Goal: Transaction & Acquisition: Purchase product/service

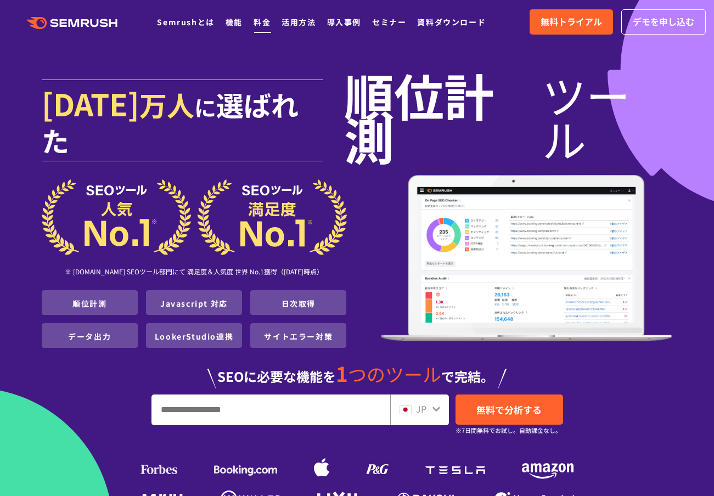
click at [264, 26] on link "料金" at bounding box center [262, 21] width 17 height 11
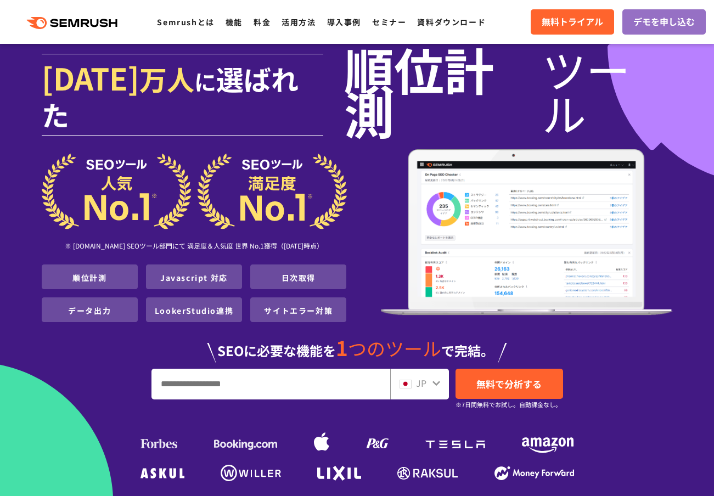
scroll to position [27, 0]
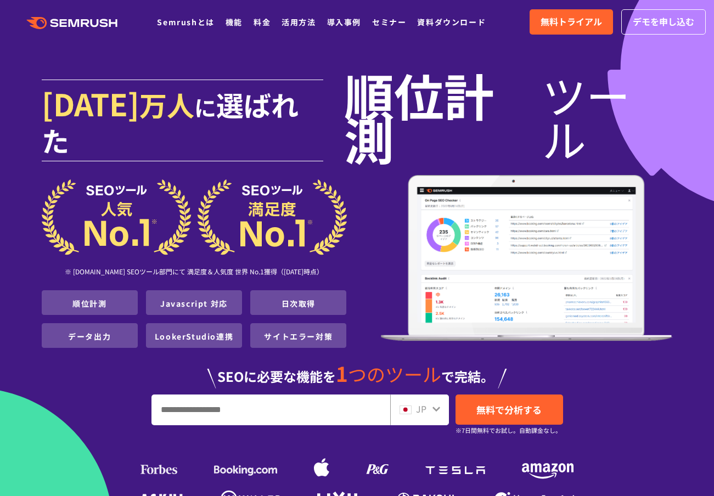
click at [225, 331] on link "LookerStudio連携" at bounding box center [194, 336] width 78 height 11
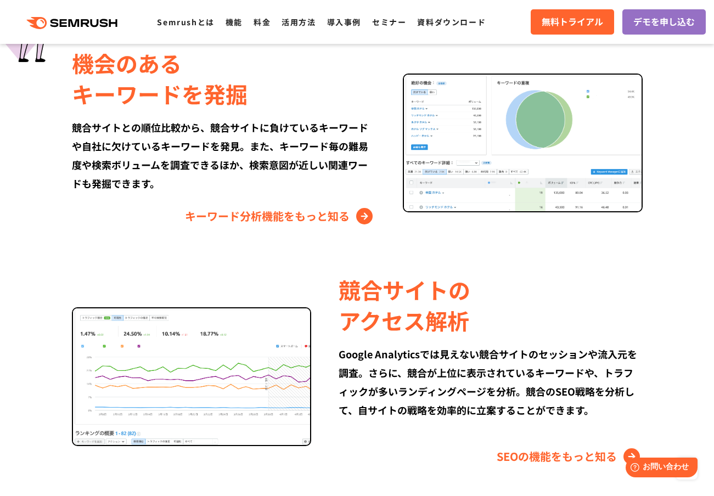
scroll to position [973, 0]
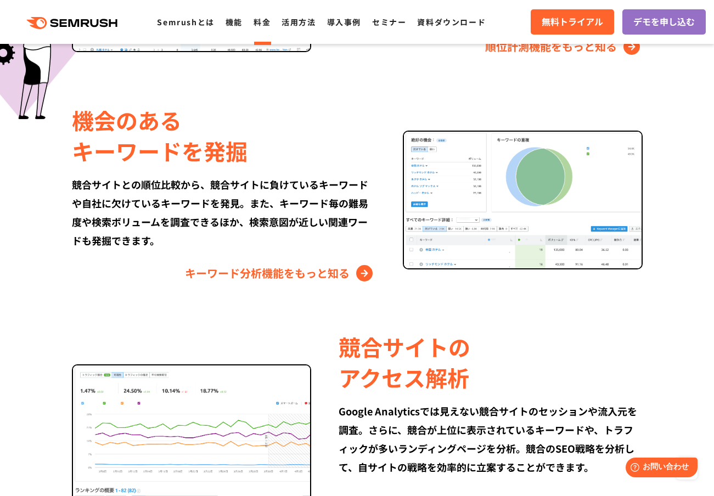
click at [260, 26] on link "料金" at bounding box center [262, 21] width 17 height 11
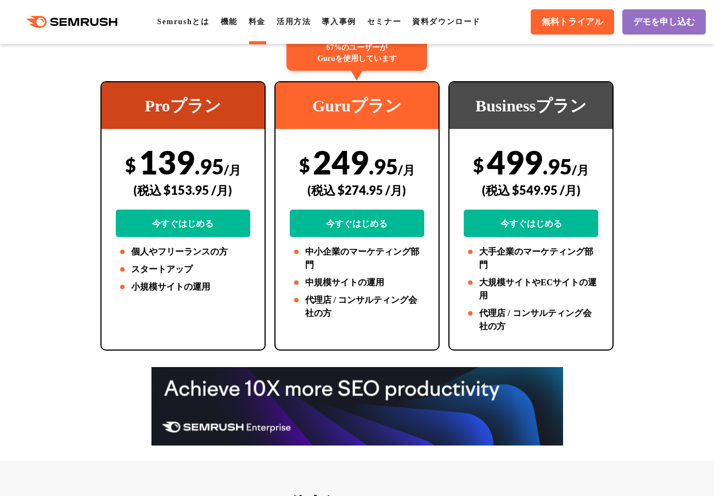
scroll to position [234, 0]
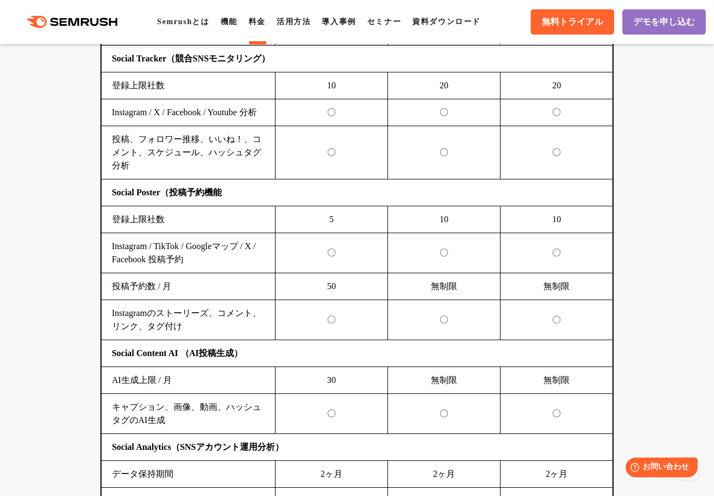
scroll to position [2512, 0]
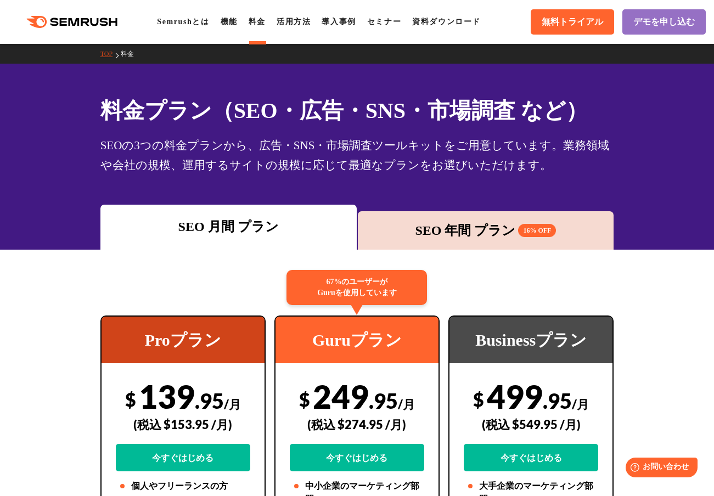
click at [459, 238] on div "SEO 年間 プラン 16% OFF" at bounding box center [485, 231] width 245 height 20
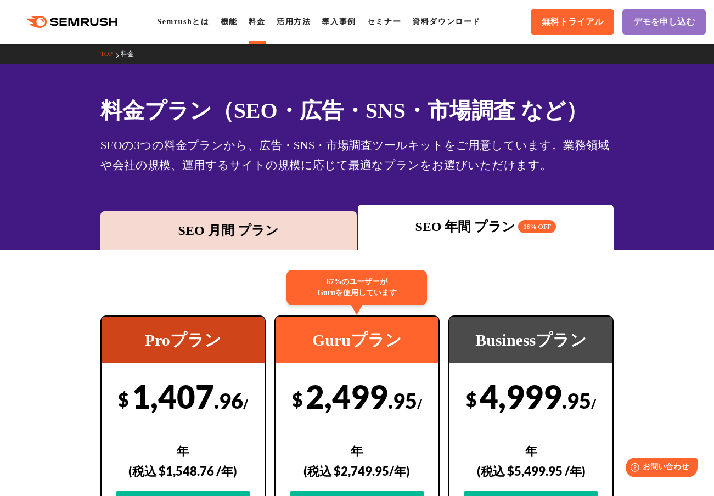
click at [255, 24] on link "料金" at bounding box center [257, 22] width 17 height 8
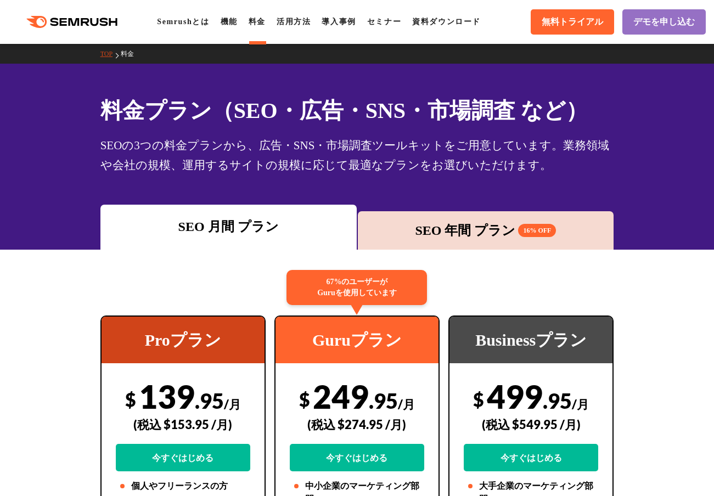
click at [70, 25] on polygon at bounding box center [75, 22] width 11 height 8
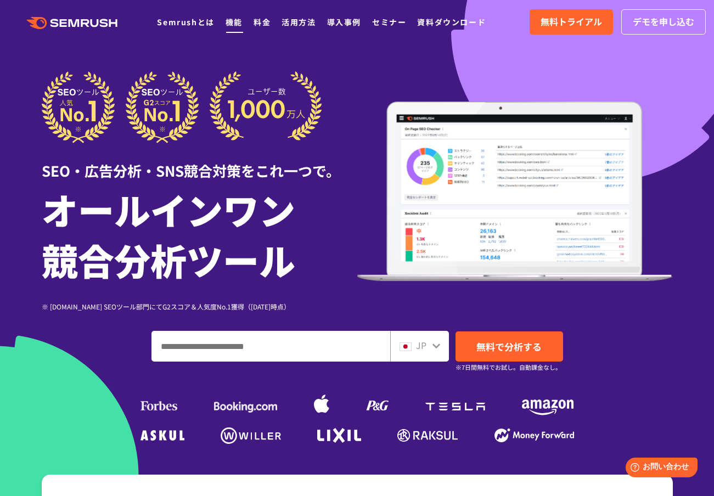
click at [230, 26] on link "機能" at bounding box center [234, 21] width 17 height 11
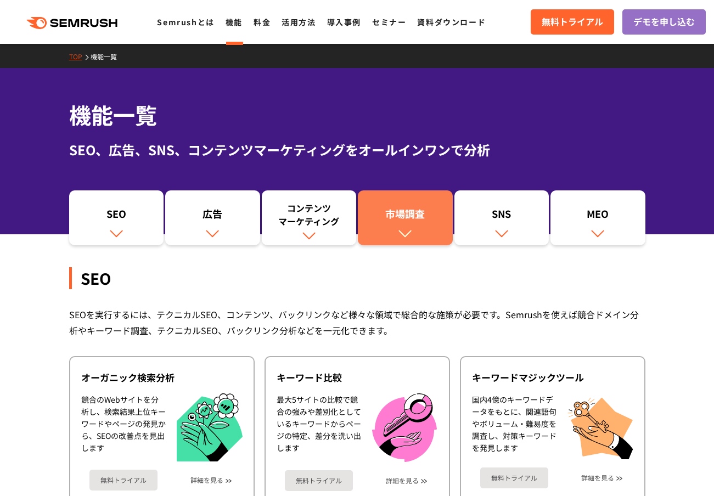
click at [424, 216] on div "市場調査" at bounding box center [405, 216] width 84 height 19
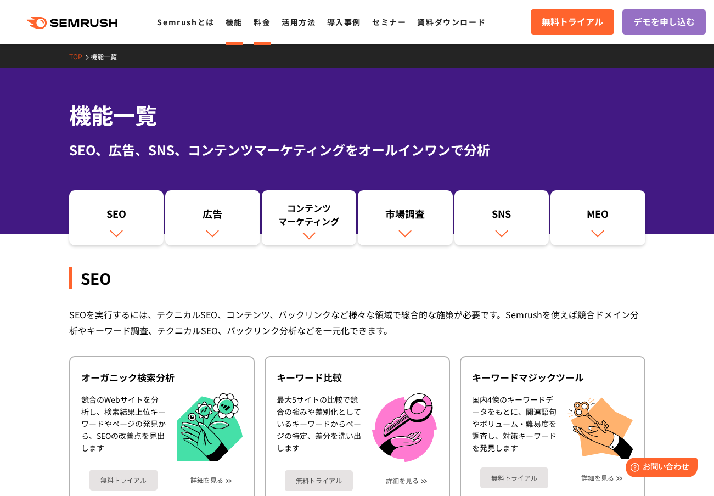
click at [256, 22] on link "料金" at bounding box center [262, 21] width 17 height 11
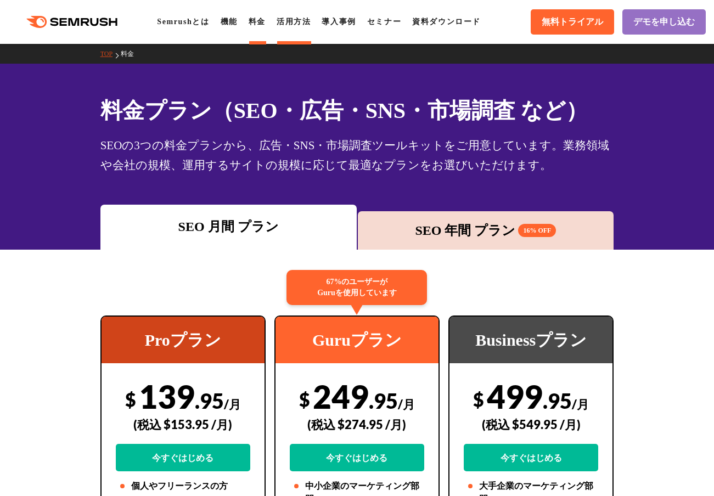
click at [284, 22] on link "活用方法" at bounding box center [294, 22] width 34 height 8
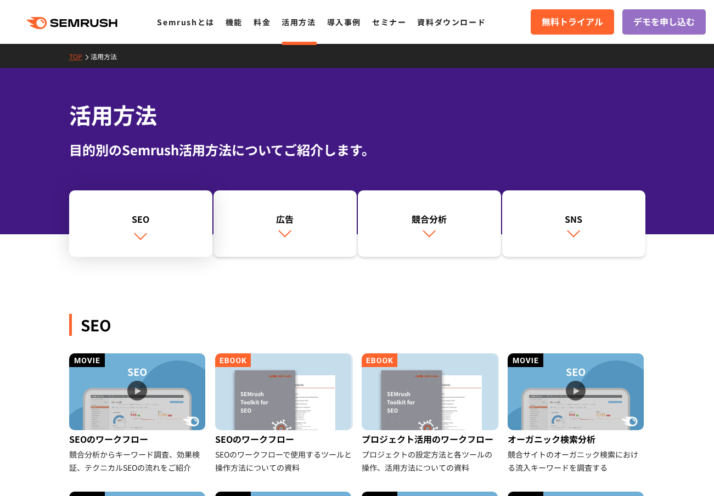
click at [154, 222] on div "SEO" at bounding box center [141, 218] width 132 height 13
click at [265, 19] on link "料金" at bounding box center [262, 21] width 17 height 11
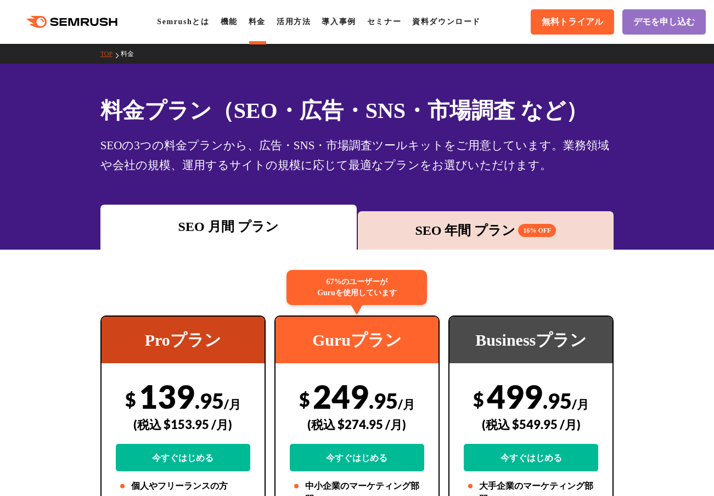
click at [240, 24] on ul "Semrushとは 機能 料金 活用方法 導入事例 セミナー 資料ダウンロード" at bounding box center [324, 21] width 335 height 13
click at [228, 21] on link "機能" at bounding box center [229, 22] width 17 height 8
